Goal: Task Accomplishment & Management: Manage account settings

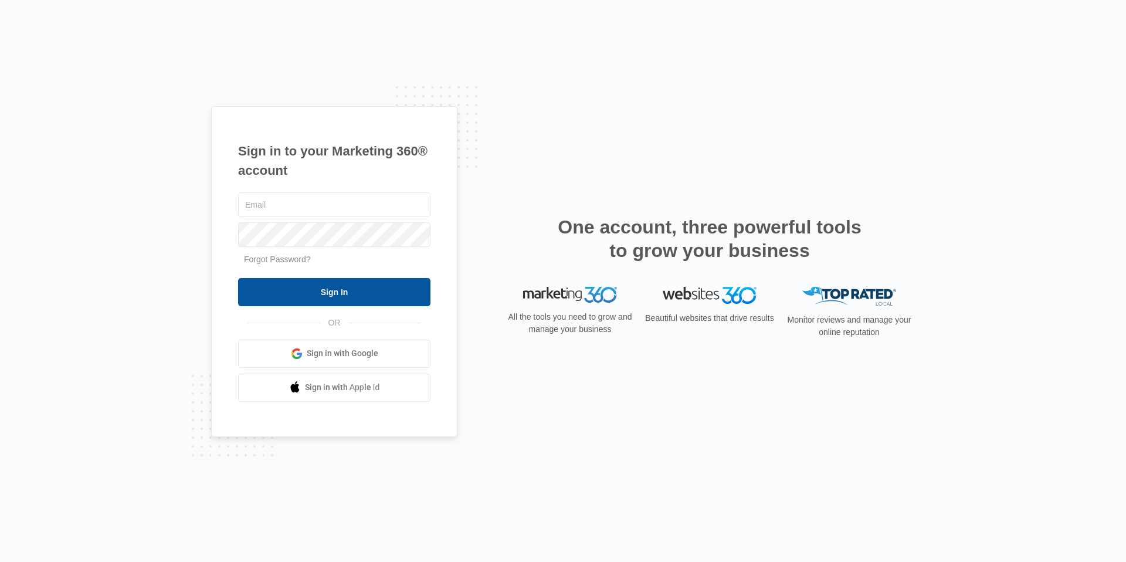
type input "[EMAIL_ADDRESS][DOMAIN_NAME]"
click at [366, 290] on input "Sign In" at bounding box center [334, 292] width 192 height 28
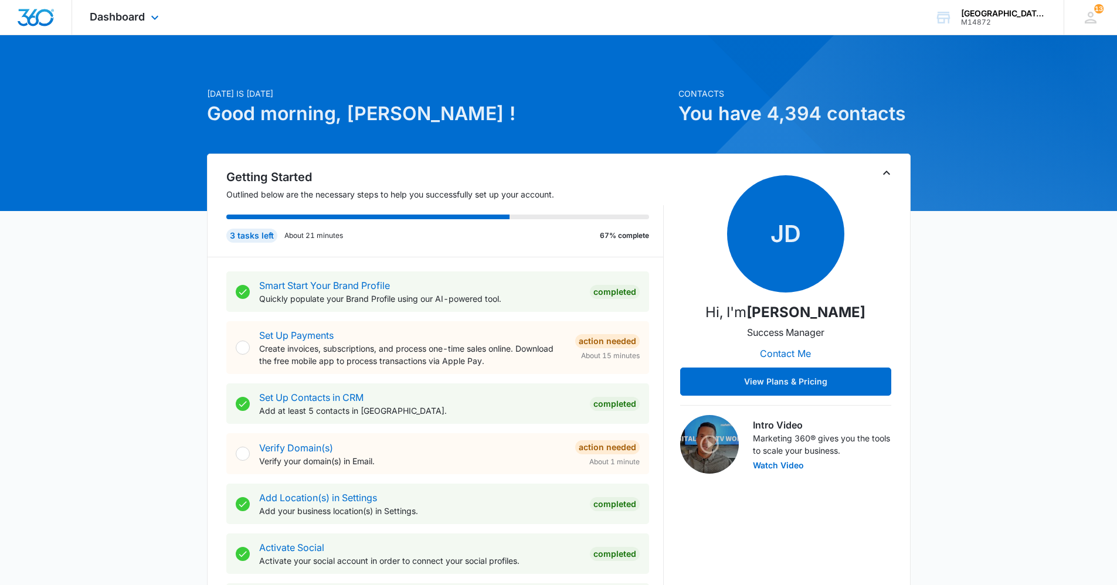
click at [146, 9] on div "Dashboard Apps Reputation Websites Forms CRM Email Social Content Ads Intellige…" at bounding box center [125, 17] width 107 height 35
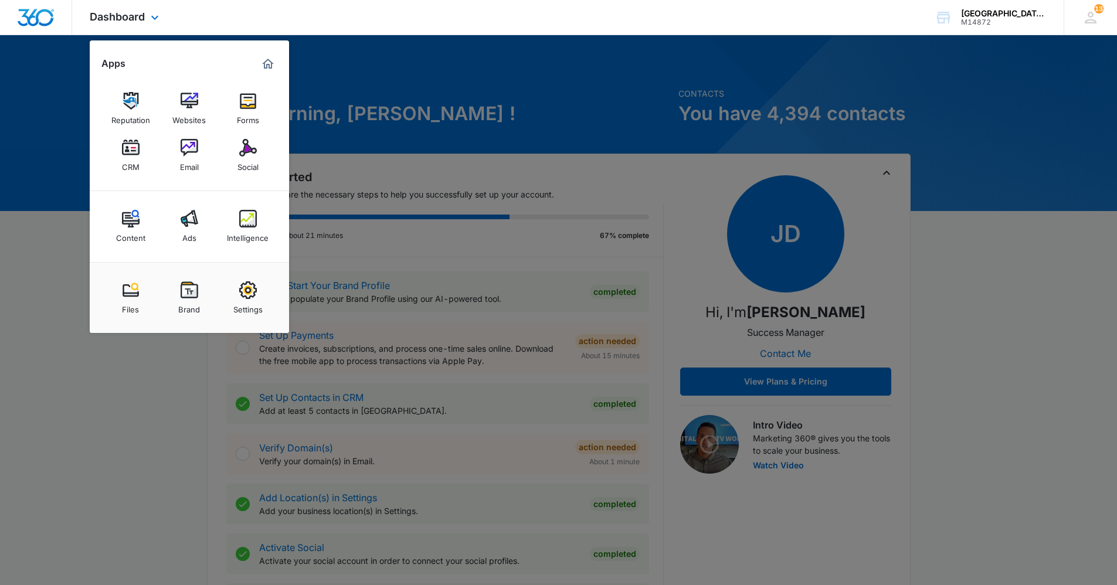
click at [154, 145] on div "Reputation Websites Forms CRM Email Social" at bounding box center [189, 132] width 199 height 118
click at [144, 138] on link "CRM" at bounding box center [130, 155] width 45 height 45
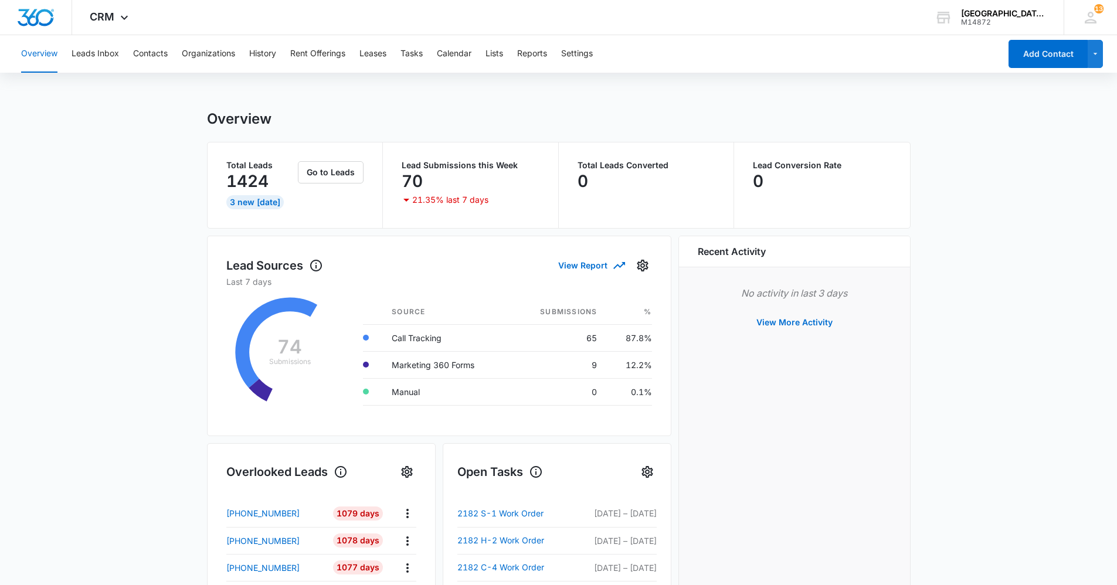
click at [168, 50] on div "Overview Leads Inbox Contacts Organizations History Rent Offerings Leases Tasks…" at bounding box center [507, 54] width 986 height 38
click at [158, 54] on button "Contacts" at bounding box center [150, 54] width 35 height 38
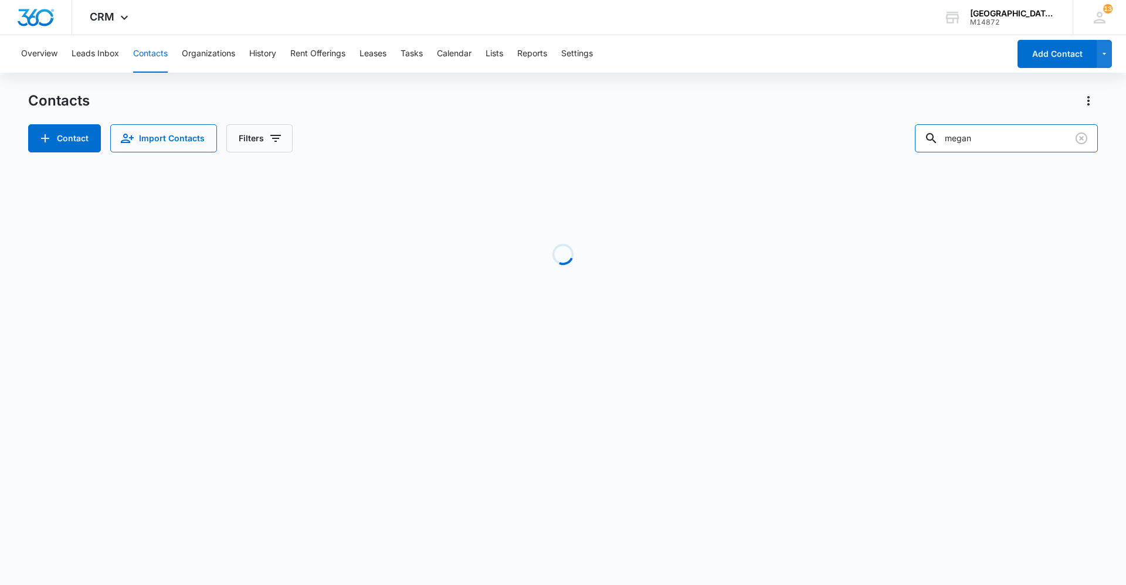
drag, startPoint x: 992, startPoint y: 135, endPoint x: 767, endPoint y: 150, distance: 225.0
click at [771, 150] on div "Contact Import Contacts Filters [PERSON_NAME]" at bounding box center [562, 138] width 1069 height 28
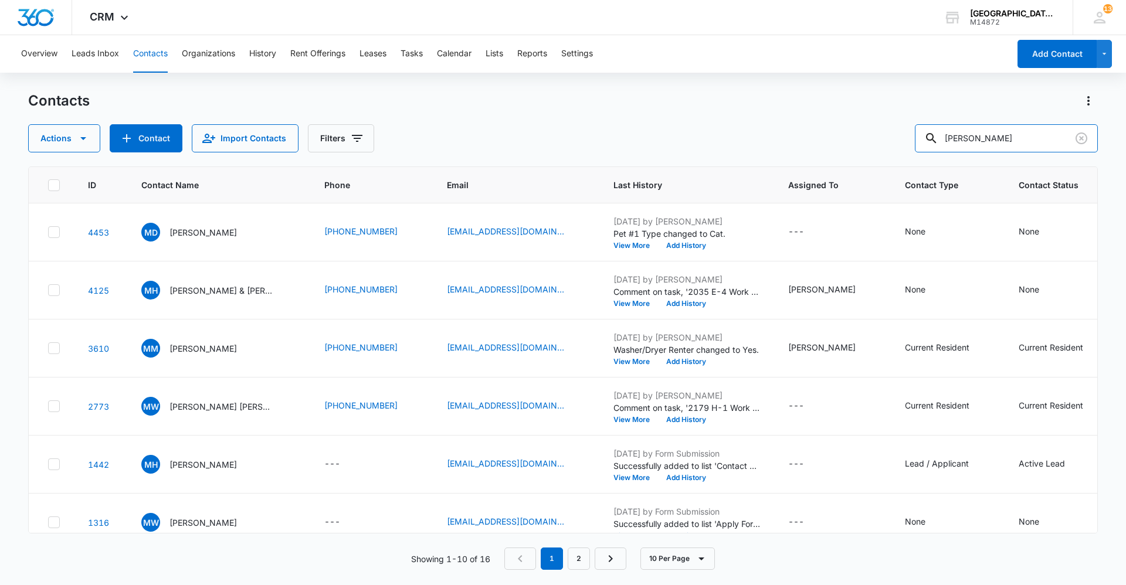
type input "[PERSON_NAME]"
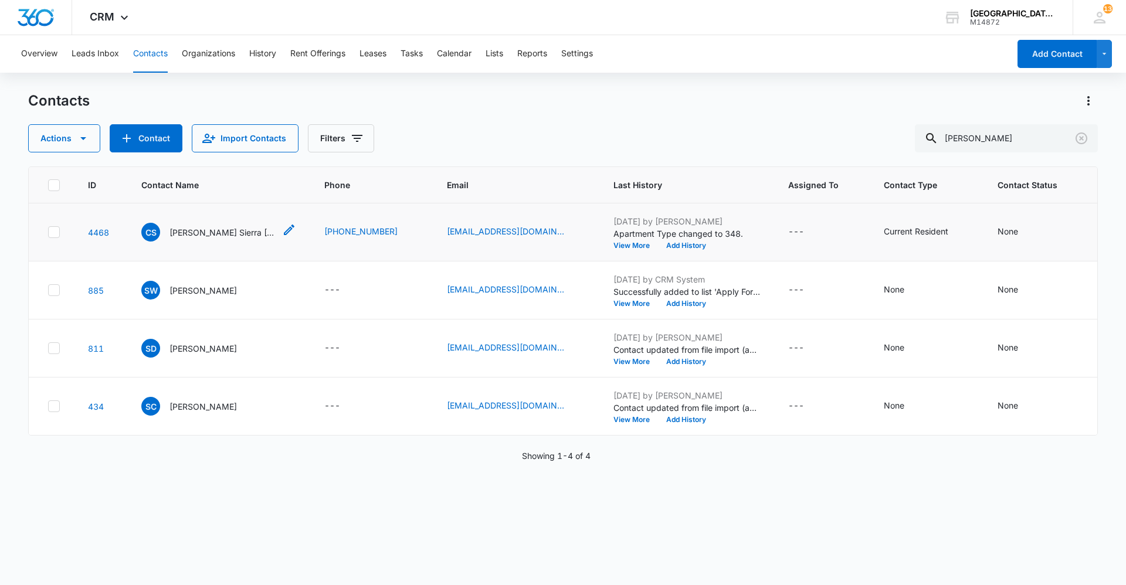
click at [200, 225] on div "CS [PERSON_NAME] Sierra [PERSON_NAME] [PERSON_NAME]" at bounding box center [208, 232] width 134 height 19
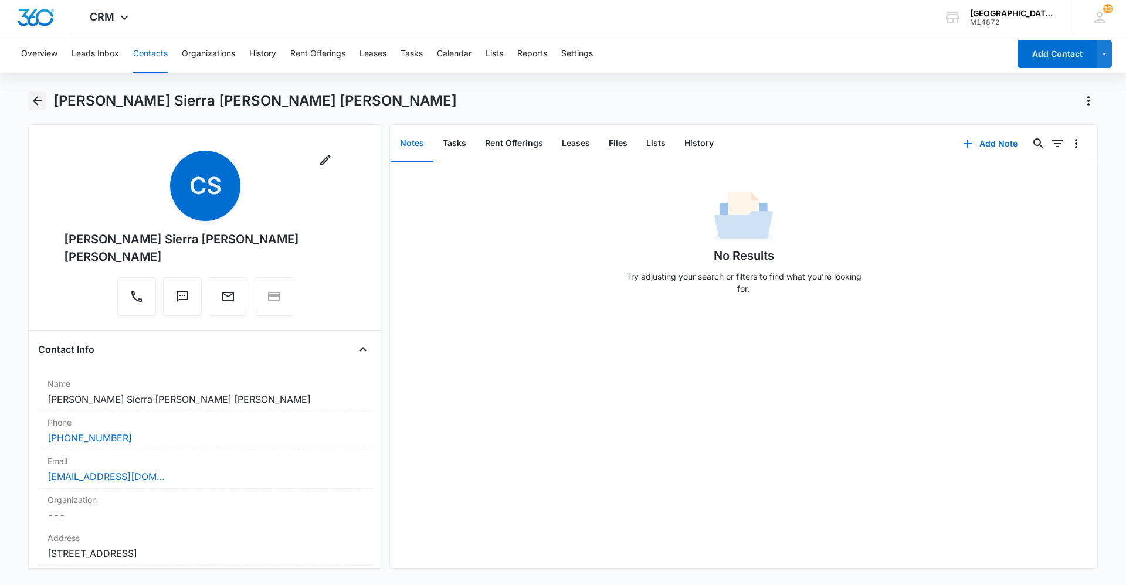
click at [38, 106] on icon "Back" at bounding box center [37, 101] width 14 height 14
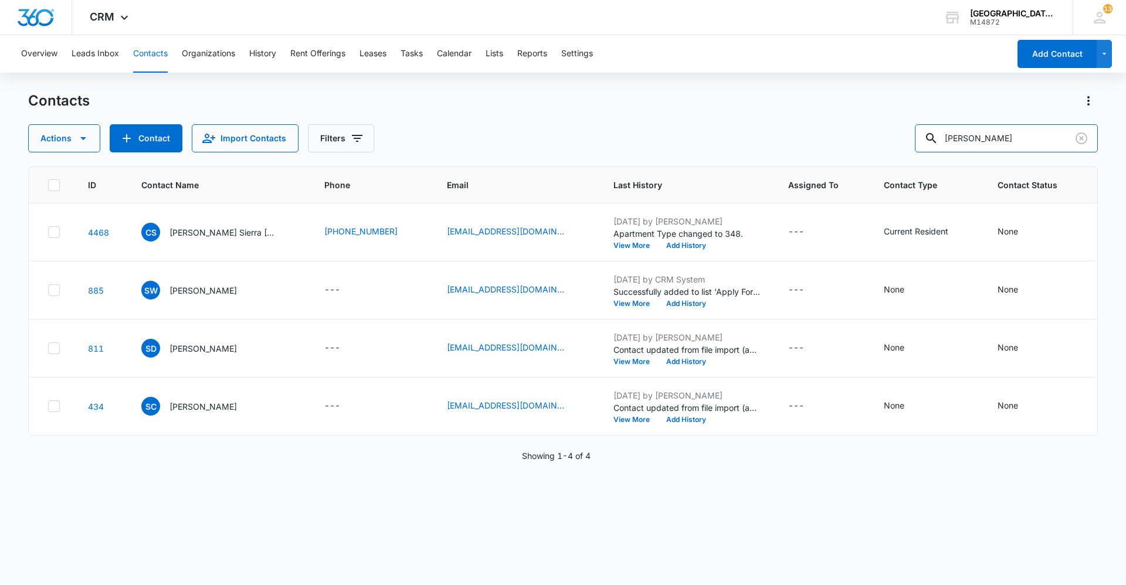
drag, startPoint x: 1041, startPoint y: 132, endPoint x: 722, endPoint y: 138, distance: 319.6
click at [745, 139] on div "Actions Contact Import Contacts Filters [PERSON_NAME]" at bounding box center [562, 138] width 1069 height 28
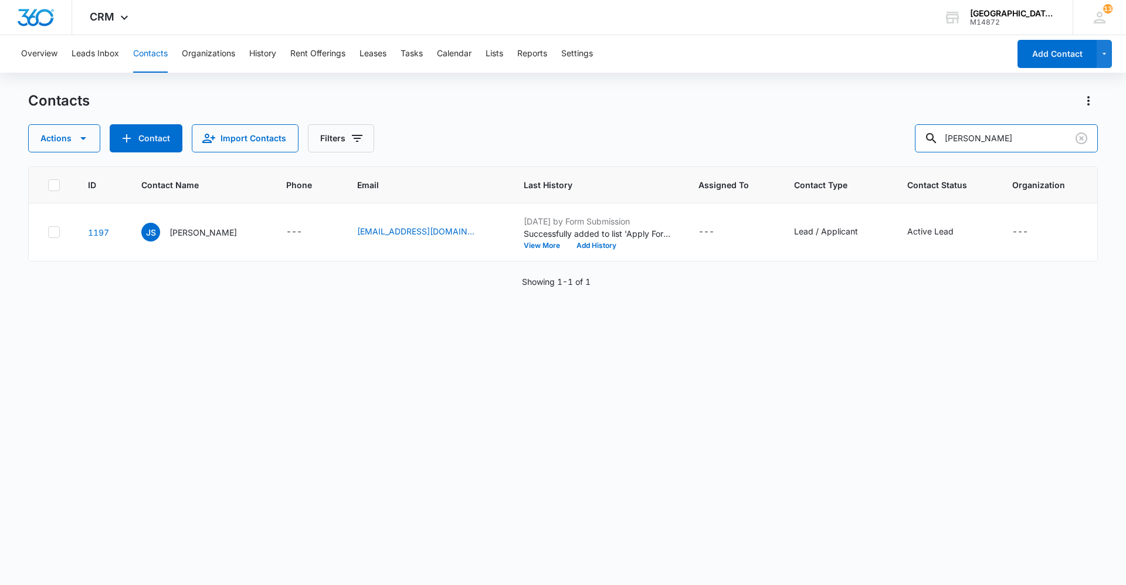
drag, startPoint x: 975, startPoint y: 132, endPoint x: 824, endPoint y: 140, distance: 150.9
click at [825, 140] on div "Actions Contact Import Contacts Filters [PERSON_NAME]" at bounding box center [562, 138] width 1069 height 28
type input "e"
type input "ganae"
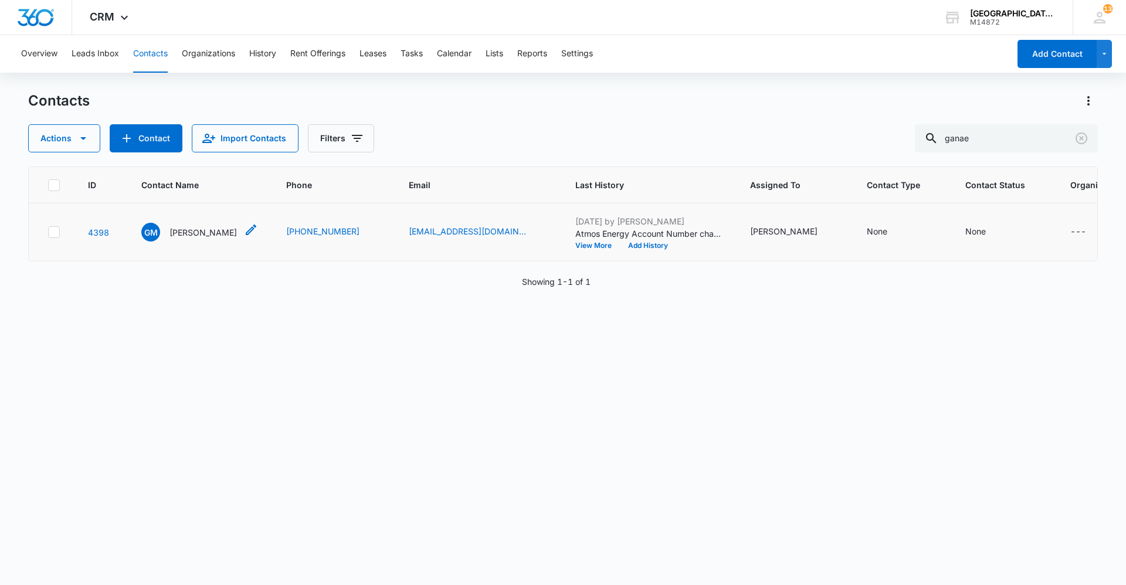
click at [222, 229] on p "[PERSON_NAME]" at bounding box center [202, 232] width 67 height 12
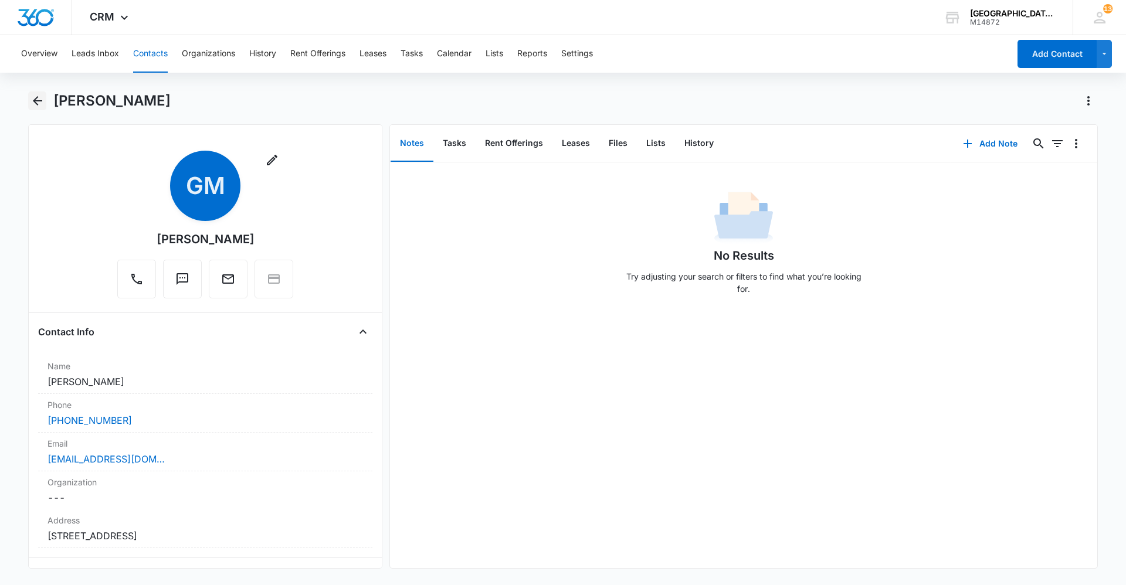
click at [46, 99] on button "Back" at bounding box center [37, 100] width 18 height 19
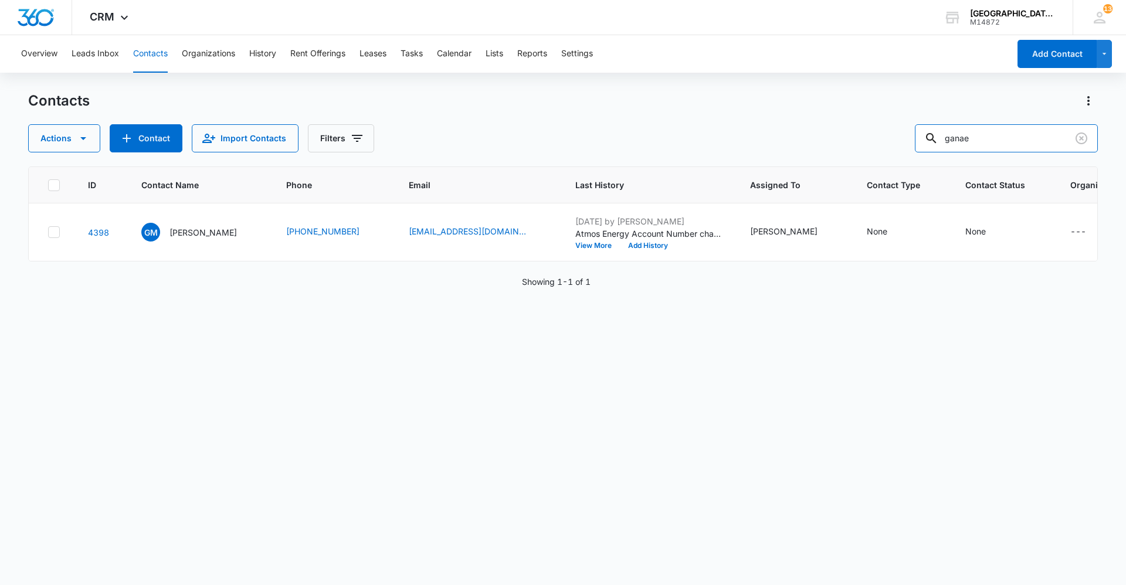
drag, startPoint x: 1019, startPoint y: 130, endPoint x: 779, endPoint y: 140, distance: 240.5
click at [780, 140] on div "Actions Contact Import Contacts Filters ganae" at bounding box center [562, 138] width 1069 height 28
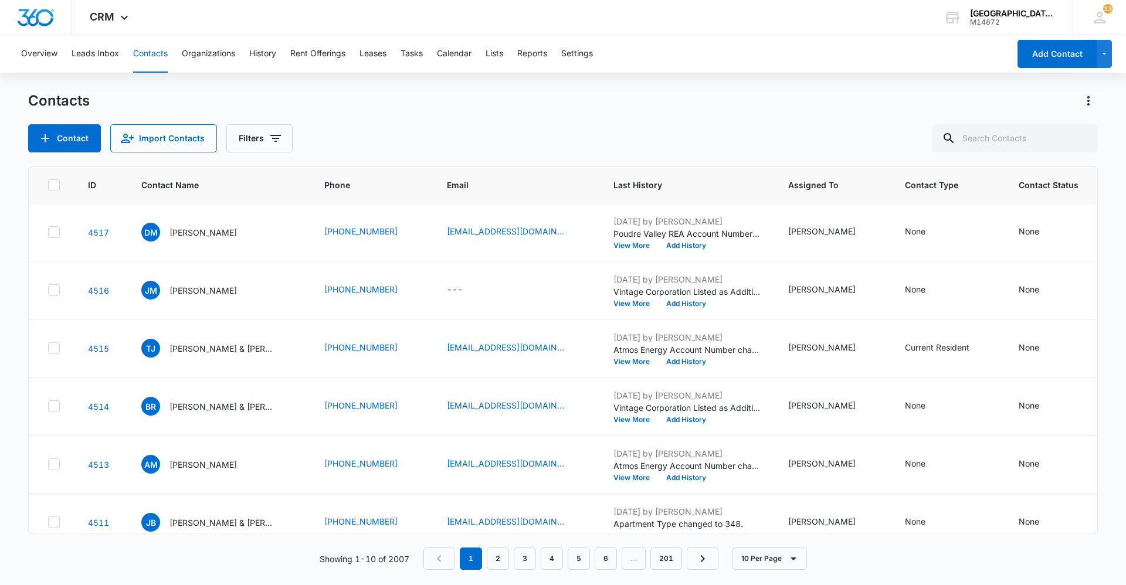
click at [769, 135] on div "Contact Import Contacts Filters" at bounding box center [562, 138] width 1069 height 28
click at [1001, 135] on input "text" at bounding box center [1014, 138] width 165 height 28
type input "[PERSON_NAME]"
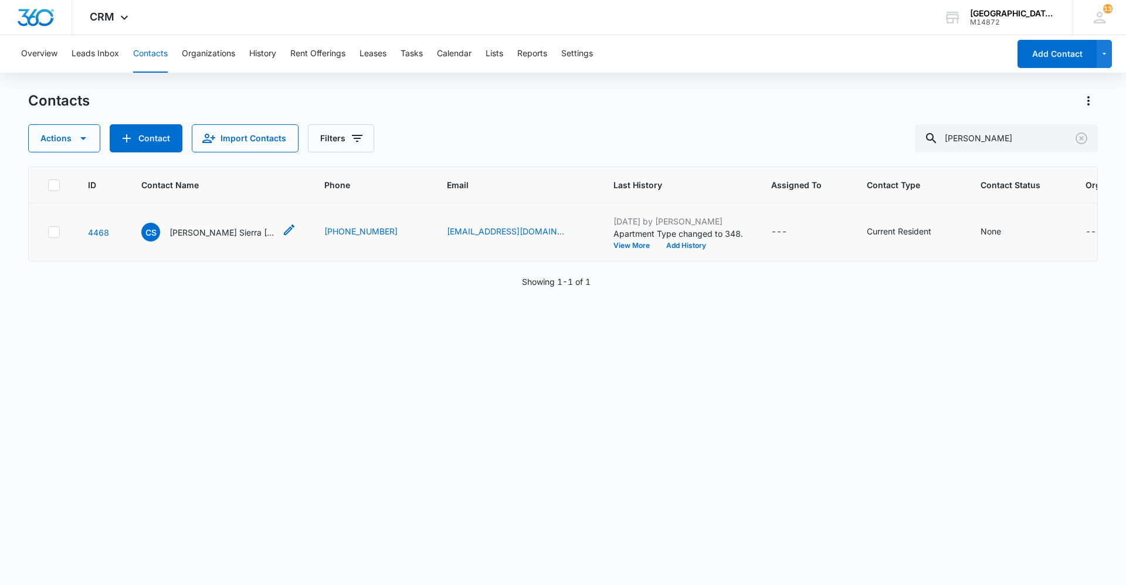
click at [159, 228] on span "CS" at bounding box center [150, 232] width 19 height 19
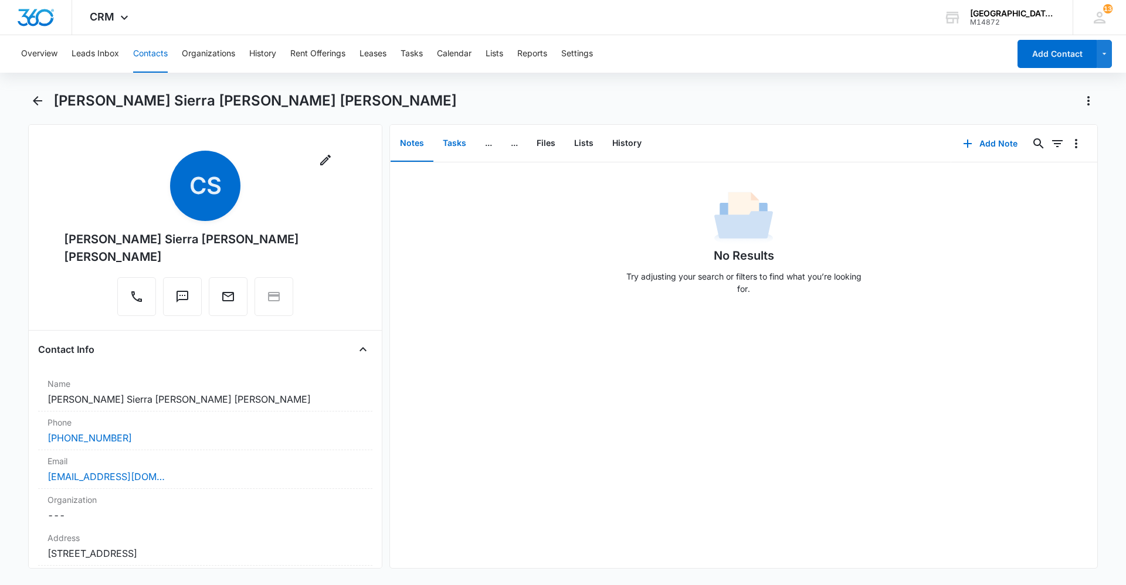
click at [460, 141] on button "Tasks" at bounding box center [454, 143] width 42 height 36
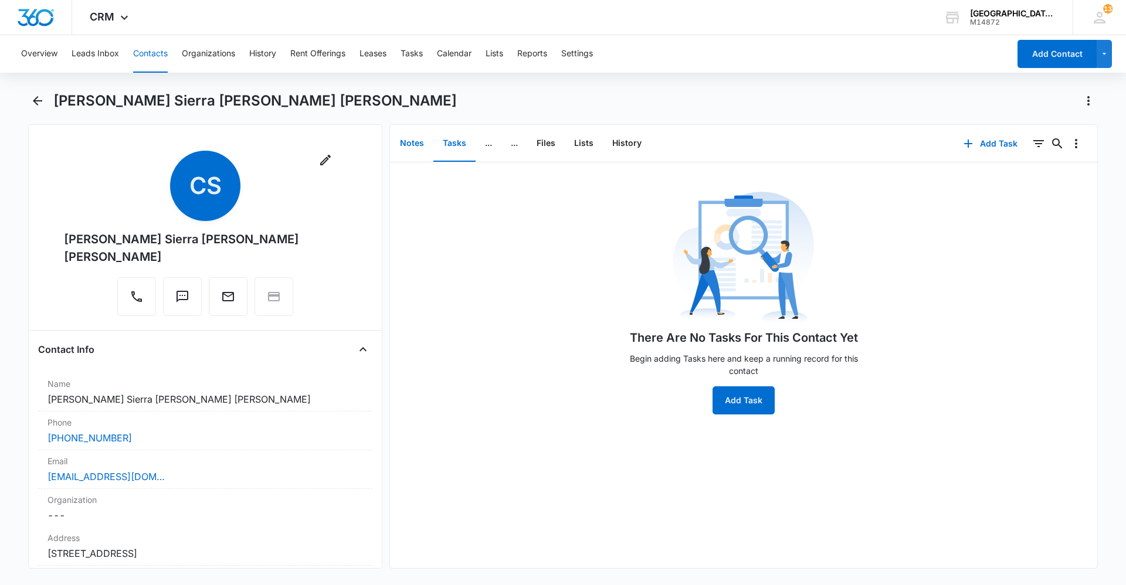
click at [423, 144] on button "Notes" at bounding box center [411, 143] width 43 height 36
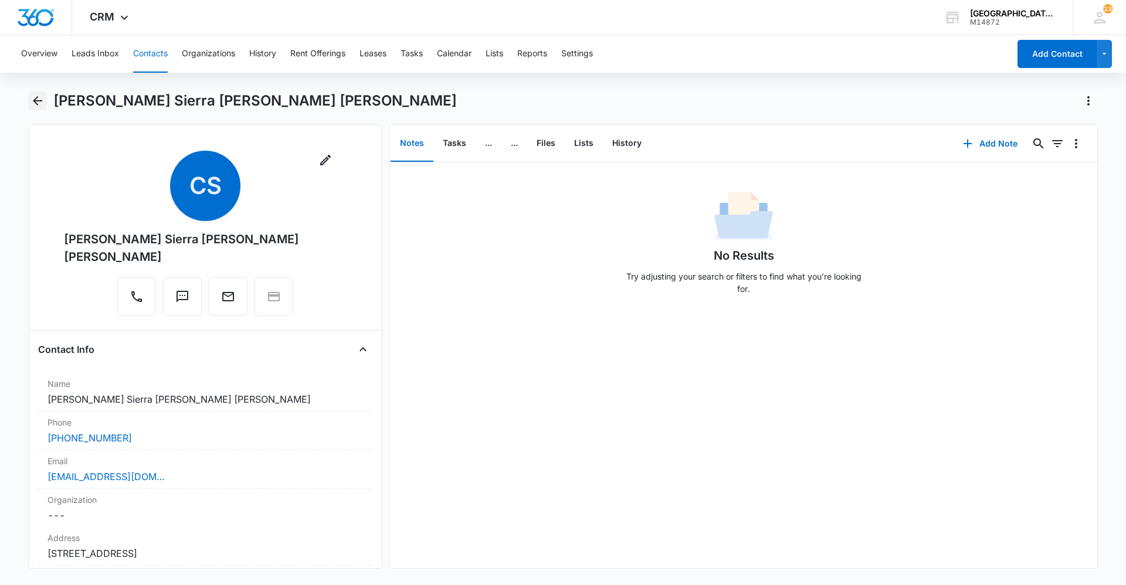
click at [35, 98] on icon "Back" at bounding box center [37, 101] width 14 height 14
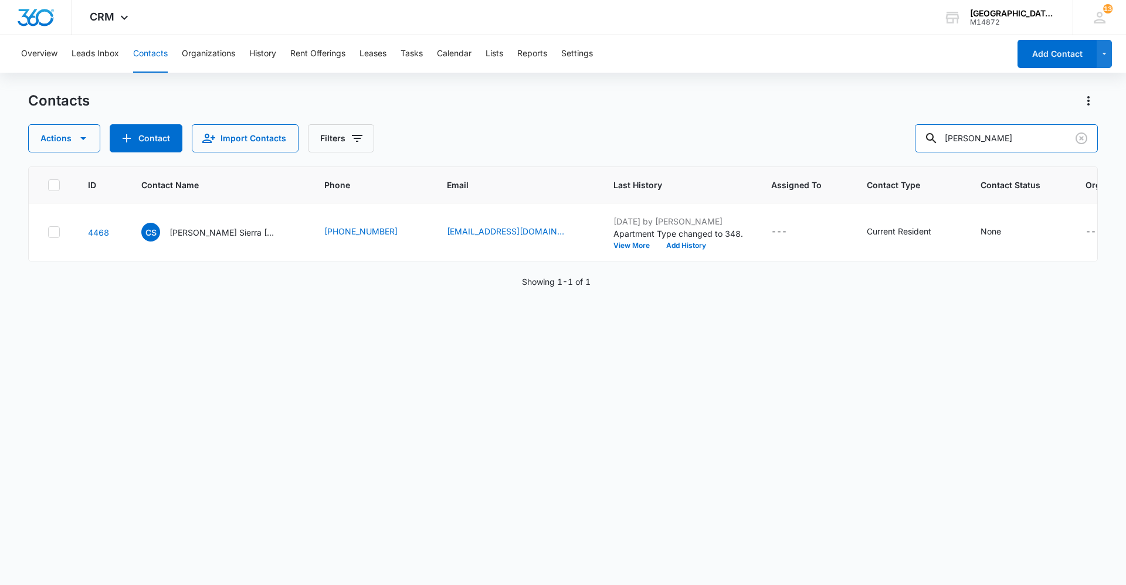
drag, startPoint x: 986, startPoint y: 134, endPoint x: 674, endPoint y: 140, distance: 312.5
click at [674, 140] on div "Actions Contact Import Contacts Filters [PERSON_NAME]" at bounding box center [562, 138] width 1069 height 28
click at [413, 59] on button "Tasks" at bounding box center [411, 54] width 22 height 38
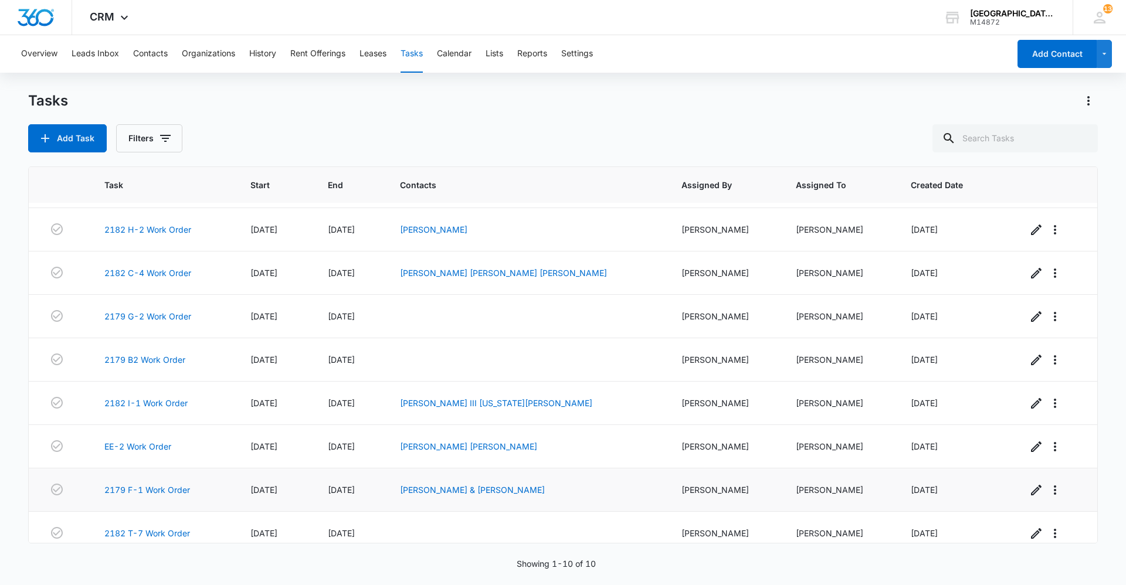
scroll to position [94, 0]
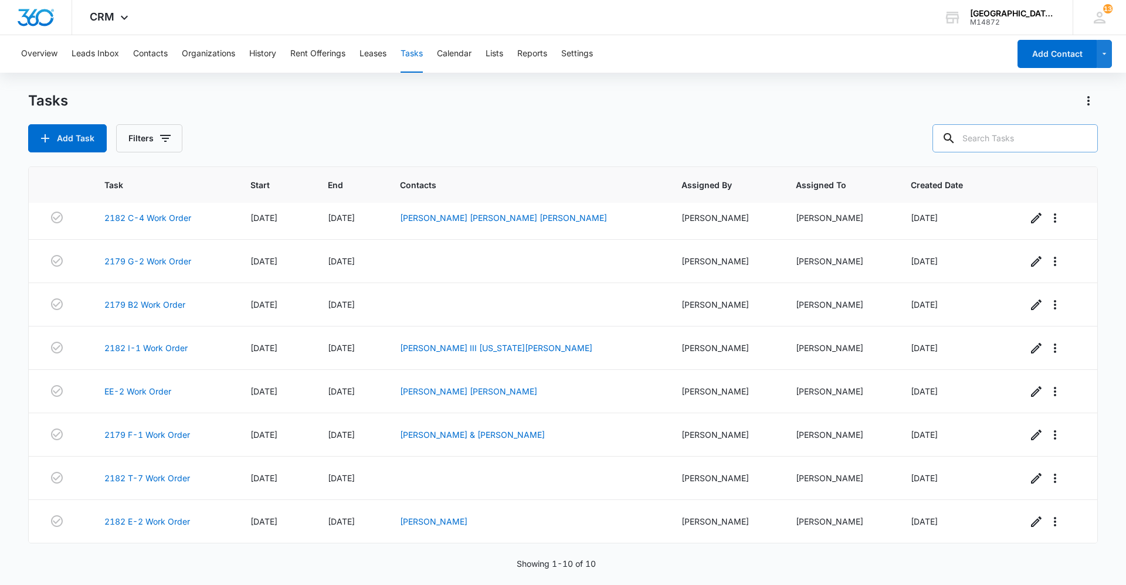
click at [999, 129] on input "text" at bounding box center [1014, 138] width 165 height 28
click at [161, 44] on button "Contacts" at bounding box center [150, 54] width 35 height 38
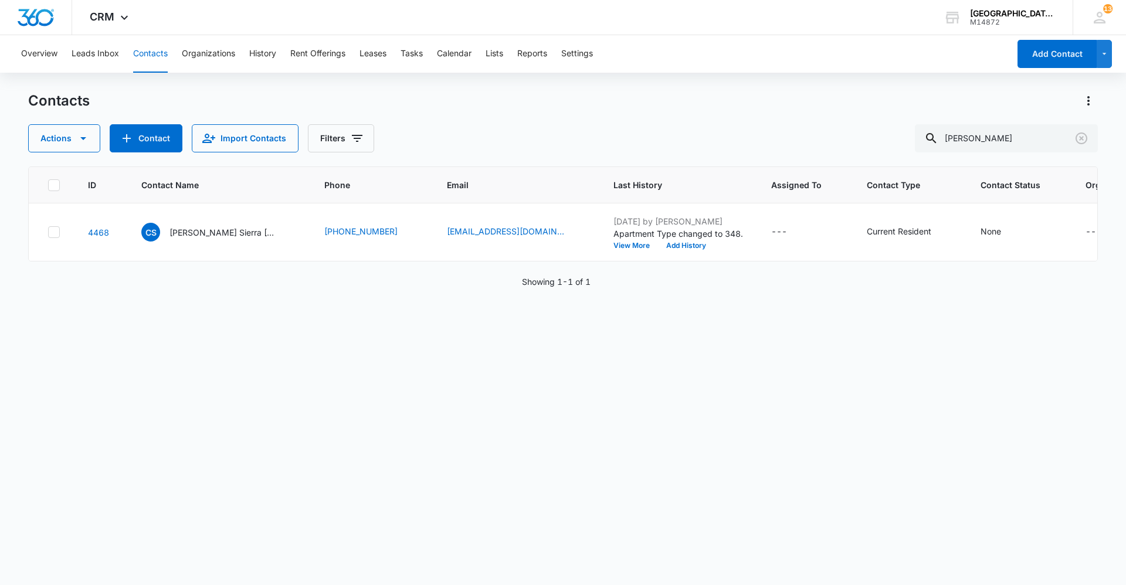
click at [223, 227] on p "[PERSON_NAME] Sierra [PERSON_NAME] [PERSON_NAME]" at bounding box center [222, 232] width 106 height 12
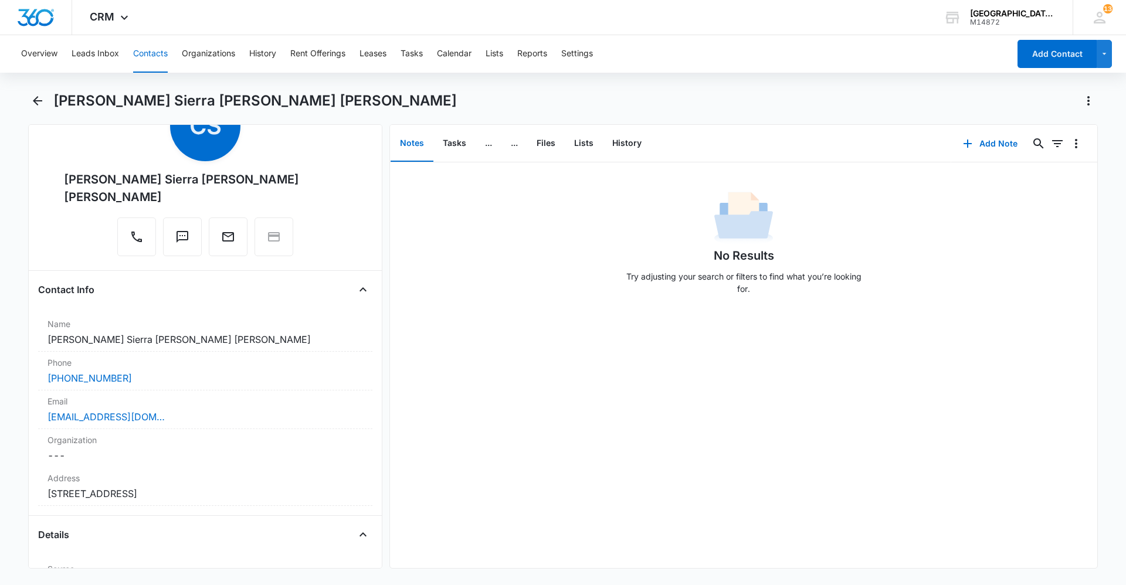
scroll to position [117, 0]
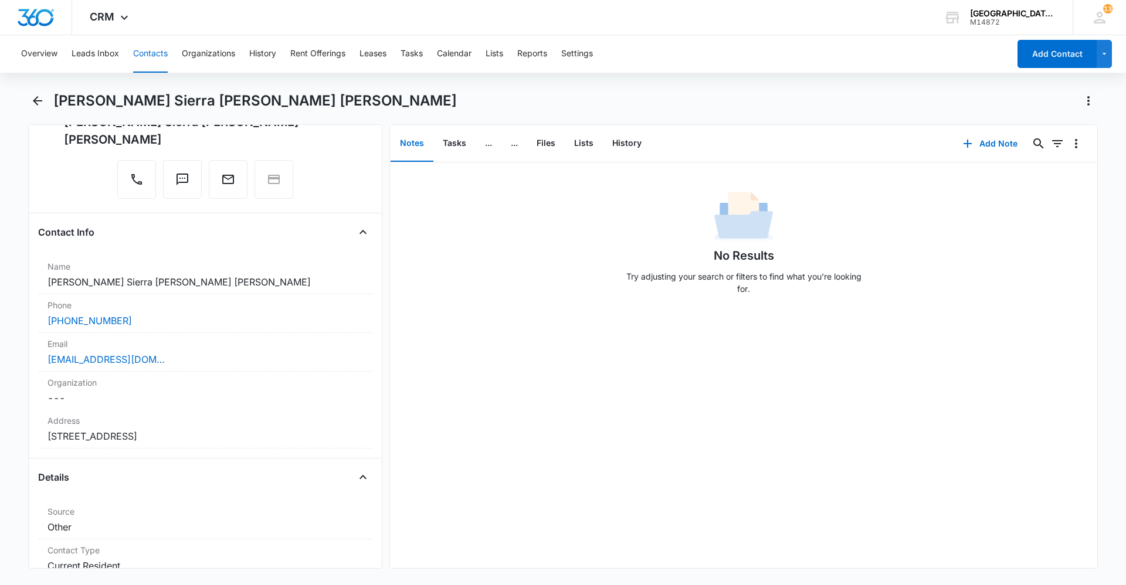
click at [35, 91] on div "Overview Leads Inbox Contacts Organizations History Rent Offerings Leases Tasks…" at bounding box center [563, 309] width 1126 height 548
click at [42, 101] on icon "Back" at bounding box center [37, 101] width 14 height 14
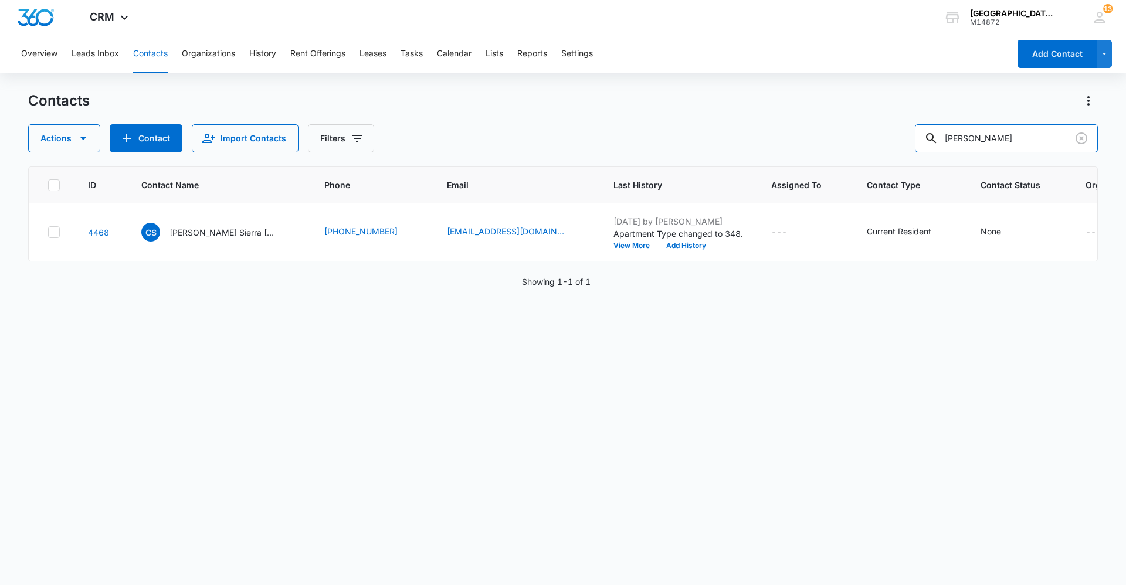
drag, startPoint x: 1001, startPoint y: 129, endPoint x: 539, endPoint y: 146, distance: 462.3
click at [542, 147] on div "Actions Contact Import Contacts Filters [PERSON_NAME]" at bounding box center [562, 138] width 1069 height 28
type input "ganae"
